Goal: Find specific fact

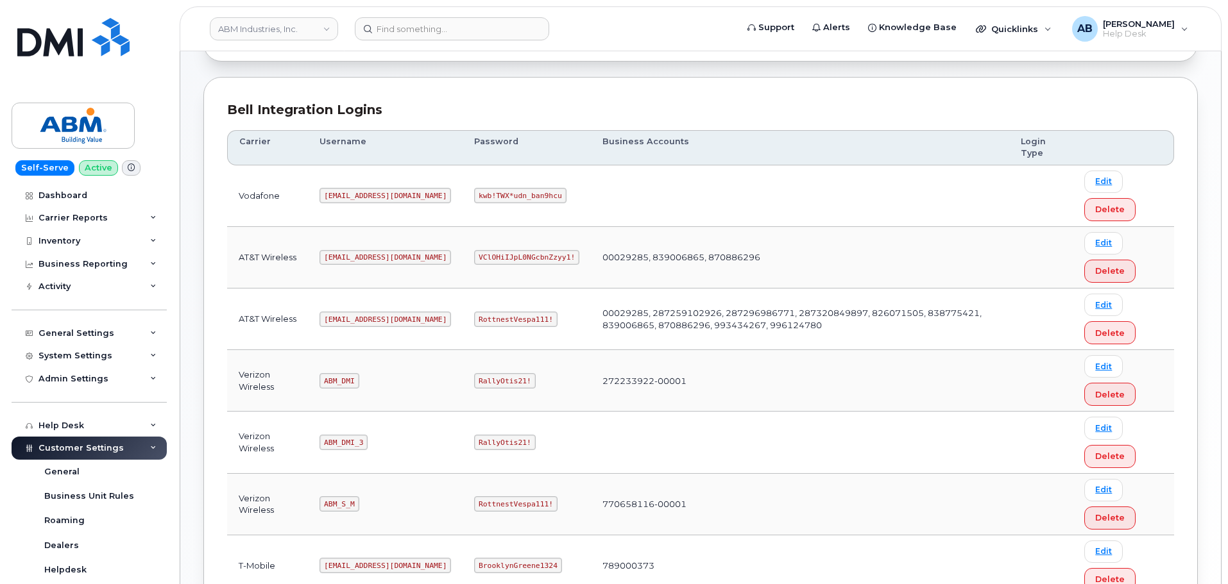
scroll to position [134, 0]
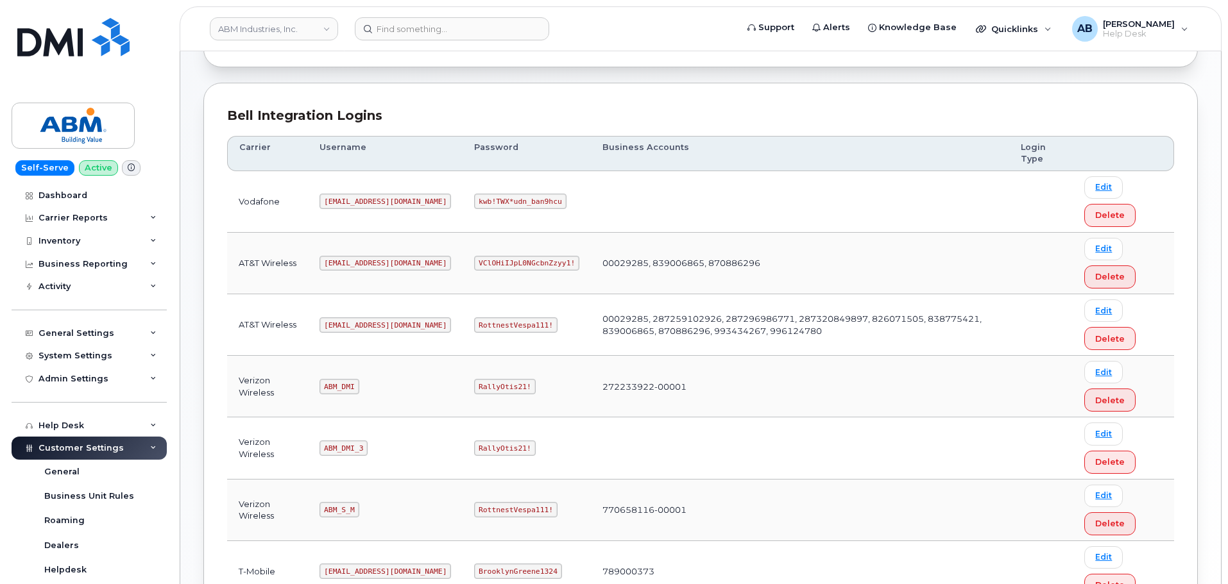
drag, startPoint x: 343, startPoint y: 321, endPoint x: 343, endPoint y: 330, distance: 9.0
click at [343, 327] on code "[EMAIL_ADDRESS][DOMAIN_NAME]" at bounding box center [384, 325] width 131 height 15
click at [343, 330] on code "[EMAIL_ADDRESS][DOMAIN_NAME]" at bounding box center [384, 325] width 131 height 15
drag, startPoint x: 343, startPoint y: 330, endPoint x: 344, endPoint y: 322, distance: 7.8
click at [343, 329] on code "[EMAIL_ADDRESS][DOMAIN_NAME]" at bounding box center [384, 325] width 131 height 15
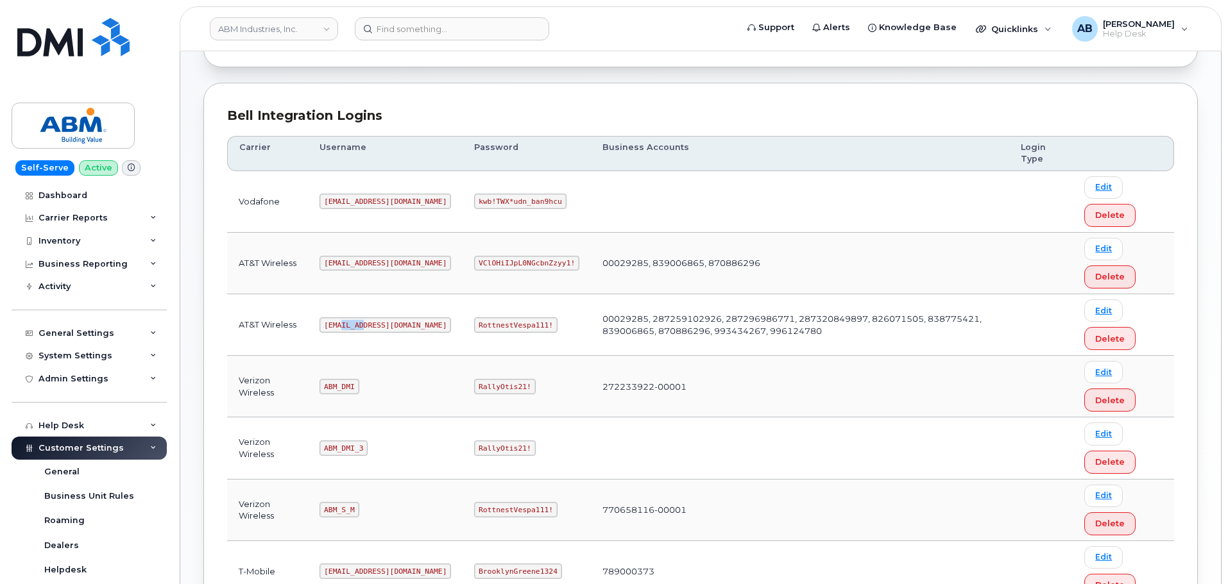
click at [344, 322] on code "[EMAIL_ADDRESS][DOMAIN_NAME]" at bounding box center [384, 325] width 131 height 15
click at [474, 328] on code "RottnestVespa111!" at bounding box center [515, 325] width 83 height 15
click at [474, 324] on code "RottnestVespa111!" at bounding box center [515, 325] width 83 height 15
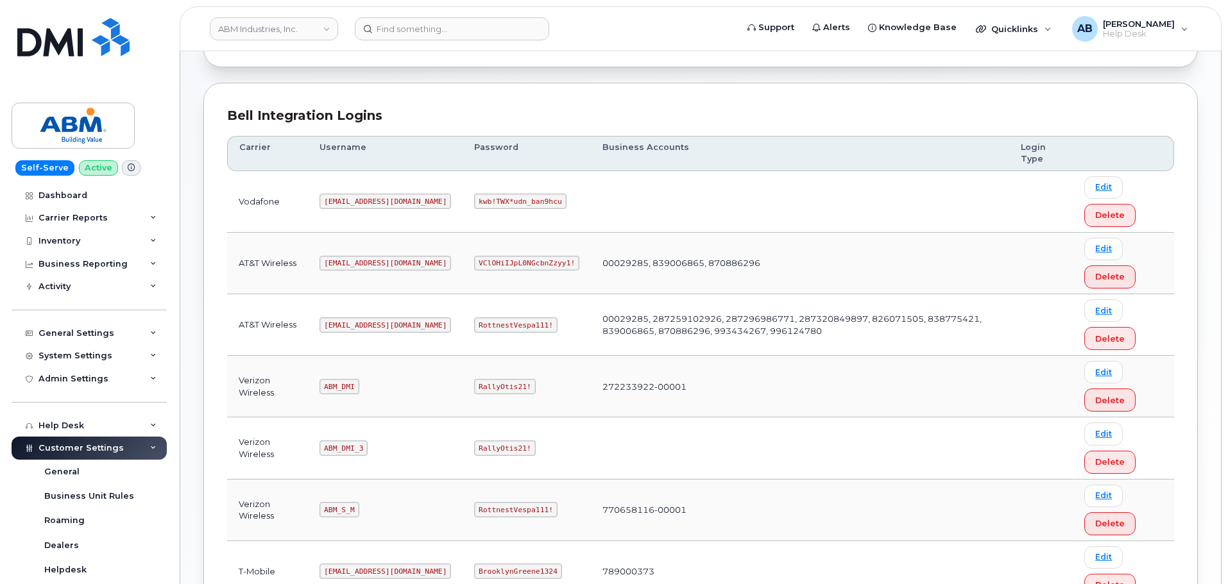
click at [474, 321] on code "RottnestVespa111!" at bounding box center [515, 325] width 83 height 15
copy code "RottnestVespa111!"
